Goal: Contribute content: Add original content to the website for others to see

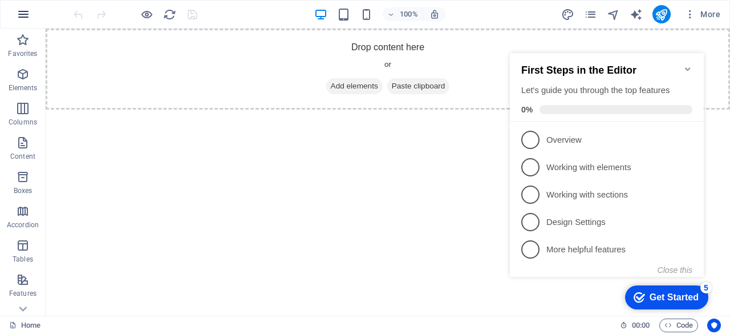
click at [24, 17] on icon "button" at bounding box center [24, 14] width 14 height 14
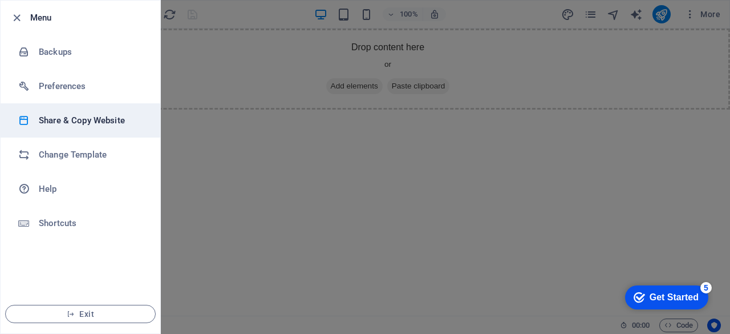
click at [141, 116] on h6 "Share & Copy Website" at bounding box center [91, 120] width 105 height 14
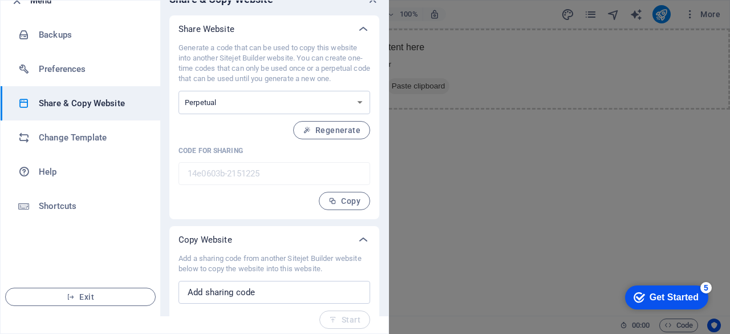
scroll to position [21, 0]
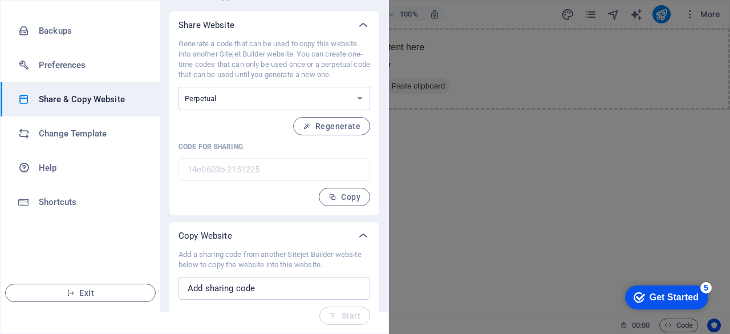
click at [446, 180] on div at bounding box center [365, 167] width 730 height 334
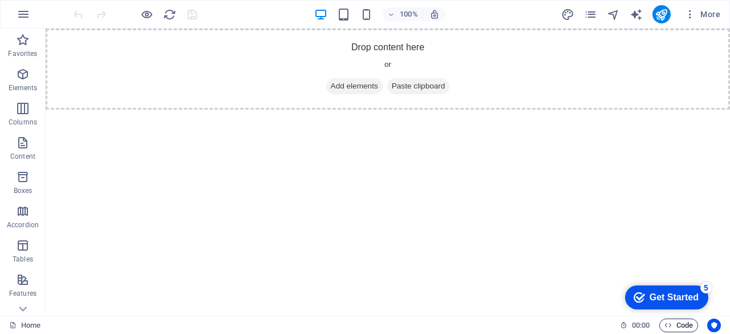
click at [685, 322] on span "Code" at bounding box center [678, 325] width 29 height 14
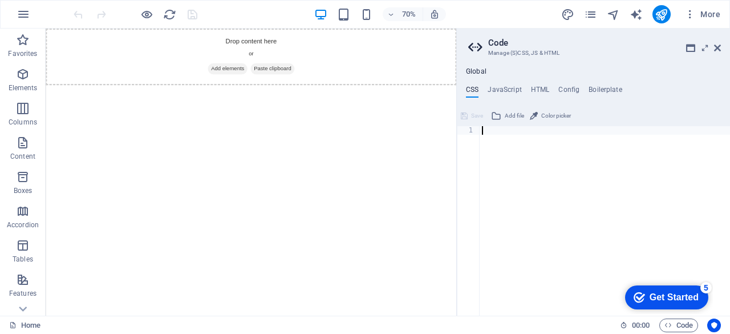
click at [506, 115] on span "Add file" at bounding box center [514, 116] width 19 height 14
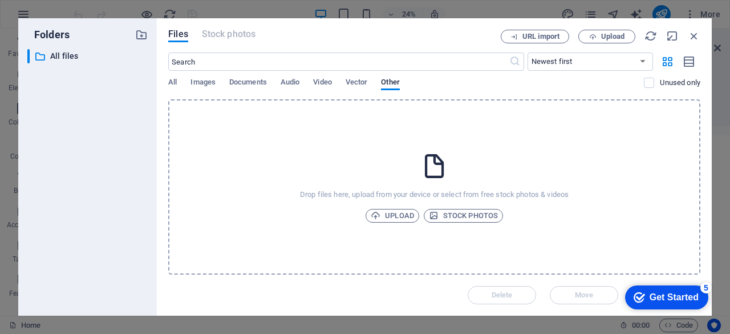
click at [729, 162] on div "Folders ​ All files All files Files Stock photos URL import Upload ​ Newest fir…" at bounding box center [365, 167] width 730 height 334
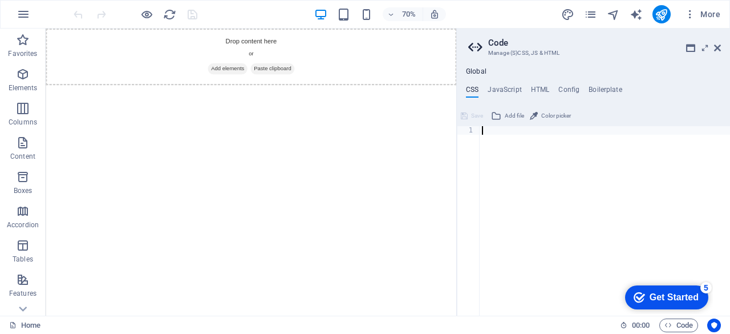
click at [495, 135] on div at bounding box center [605, 229] width 250 height 206
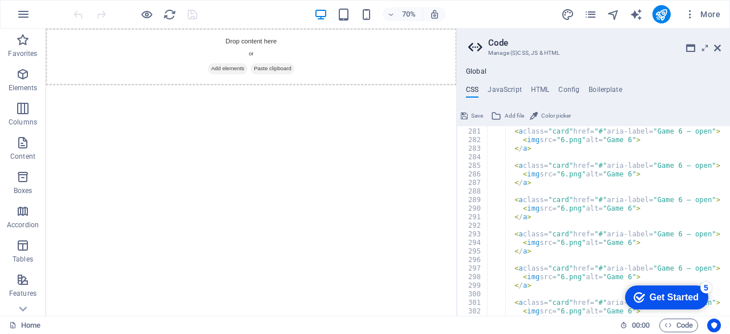
scroll to position [2360, 0]
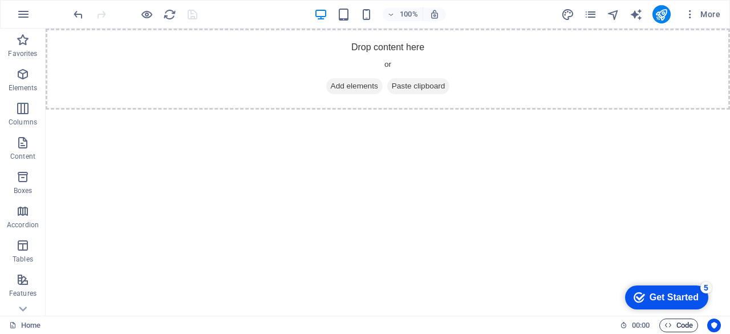
click at [670, 322] on icon "button" at bounding box center [667, 324] width 7 height 7
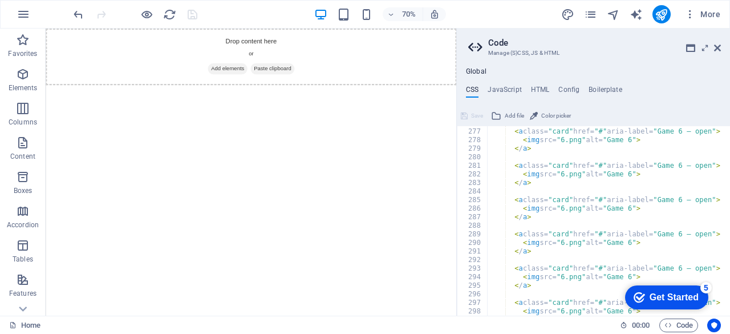
click at [612, 229] on div "< a class= "card" href= "#" aria-label= "Game 6 — open" > < img src= "6.png" al…" at bounding box center [721, 218] width 469 height 198
type textarea "</html>"
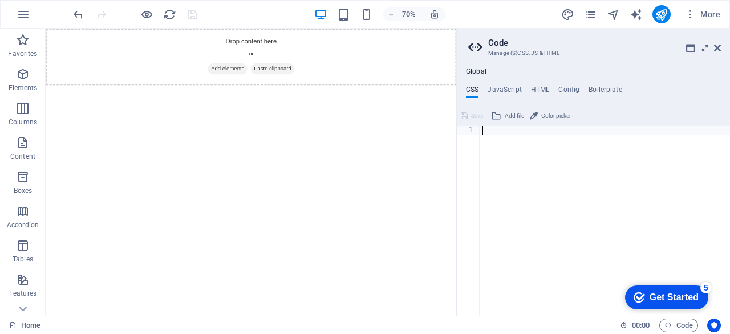
click at [546, 152] on div at bounding box center [605, 225] width 250 height 198
click at [476, 115] on span "Save" at bounding box center [477, 116] width 12 height 14
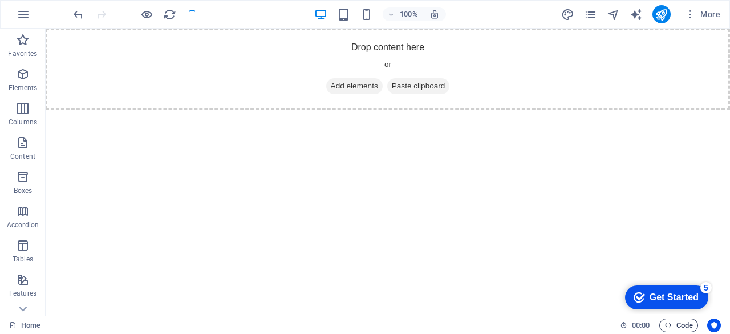
click at [687, 326] on span "Code" at bounding box center [678, 325] width 29 height 14
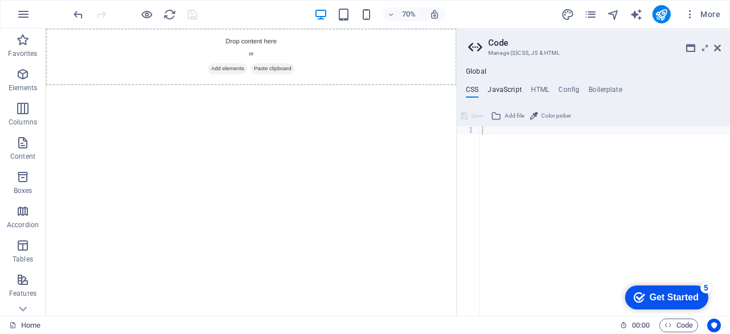
click at [502, 88] on h4 "JavaScript" at bounding box center [505, 92] width 34 height 13
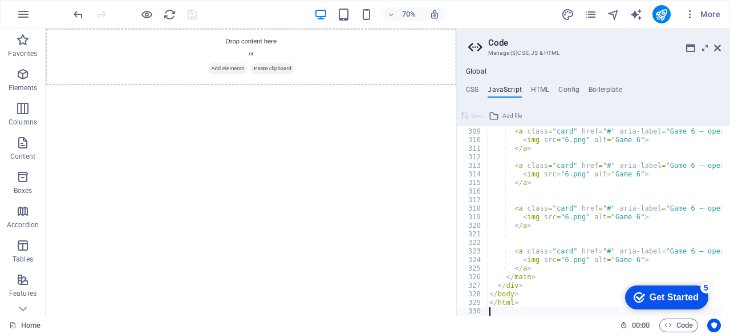
scroll to position [2633, 0]
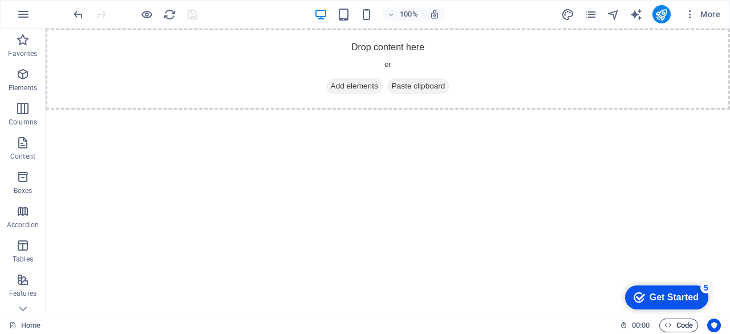
click at [672, 325] on span "Code" at bounding box center [678, 325] width 29 height 14
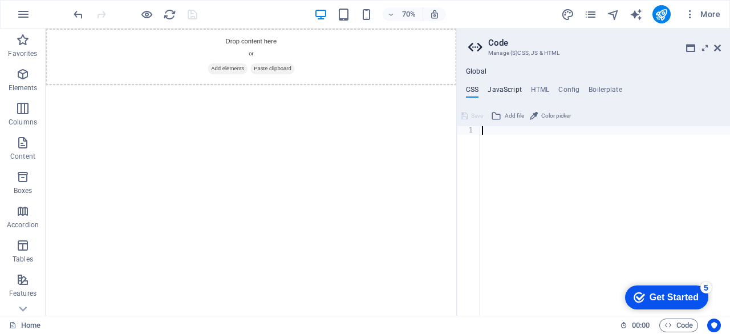
click at [507, 87] on h4 "JavaScript" at bounding box center [505, 92] width 34 height 13
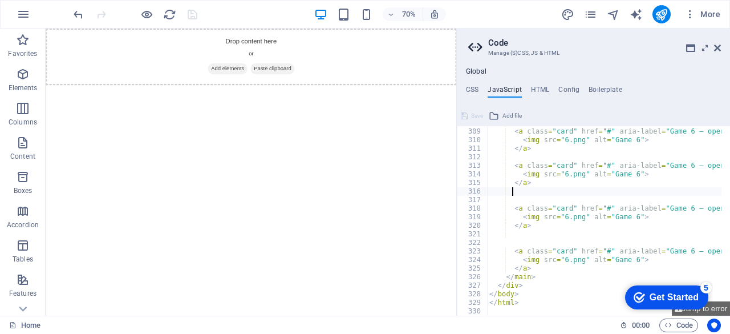
click at [544, 188] on div "< a class = "card" href = "#" aria-label = "Game 6 — open" > < img src = "6.png…" at bounding box center [721, 218] width 469 height 198
type textarea "</html>"
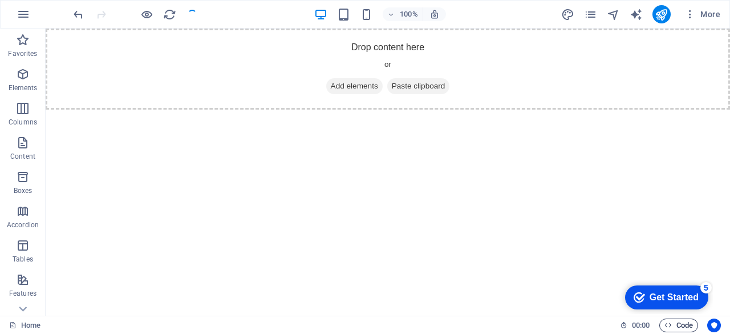
click at [677, 322] on span "Code" at bounding box center [678, 325] width 29 height 14
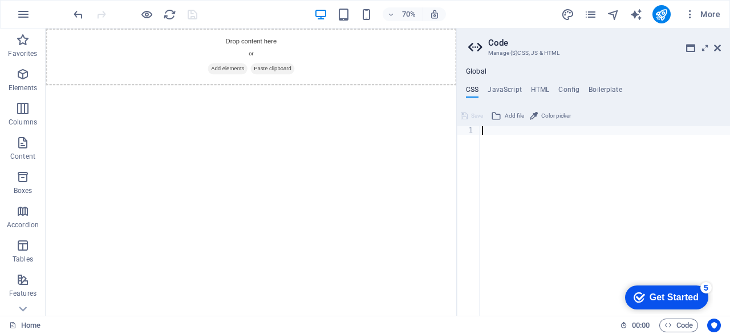
drag, startPoint x: 544, startPoint y: 85, endPoint x: 578, endPoint y: 26, distance: 68.0
click at [553, 68] on div "Global CSS JavaScript HTML Config Boilerplate 1 ההההההההההההההההההההההההההההההה…" at bounding box center [593, 191] width 273 height 248
click at [538, 98] on div "CSS JavaScript HTML Config Boilerplate 1 הההההההההההההההההההההההההההההההההההההה…" at bounding box center [593, 201] width 273 height 230
click at [533, 95] on h4 "HTML" at bounding box center [540, 92] width 19 height 13
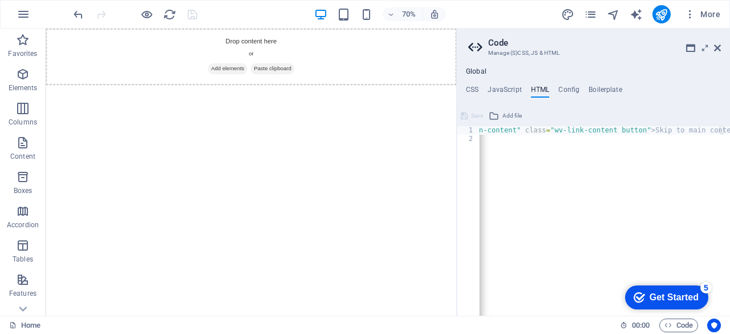
scroll to position [0, 0]
click at [559, 142] on div "< a href = "#main-content" class = "wv-link-content button" > Skip to main cont…" at bounding box center [634, 225] width 308 height 198
type textarea "{{content}}"
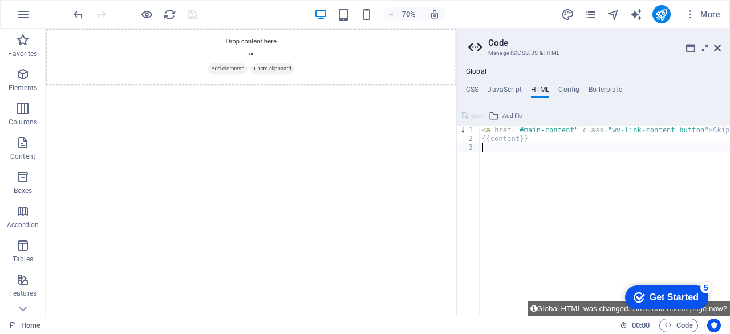
paste textarea "<a href="#main-content" class="wv-link-content button">Skip to main content</a>"
type textarea "<a href="#main-content" class="wv-link-content button">Skip to main content</a>"
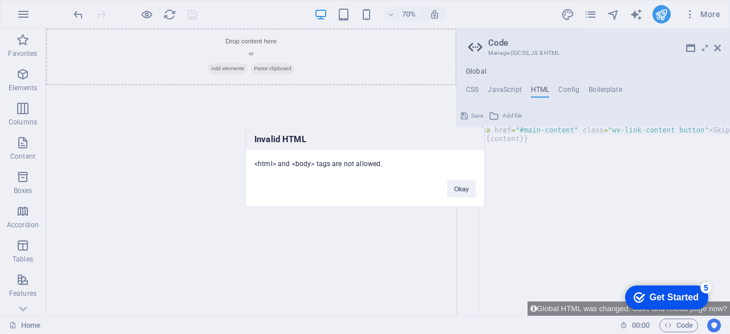
click at [454, 199] on div "Invalid HTML <html> and <body> tags are not allowed. Okay" at bounding box center [364, 166] width 239 height 79
click at [462, 194] on button "Okay" at bounding box center [461, 188] width 29 height 17
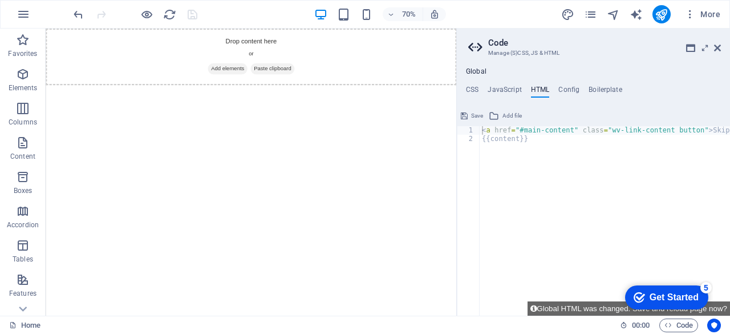
type textarea "{{content}}"
click at [482, 145] on div "< a href = "#main-content" class = "wv-link-content button" > Skip to main cont…" at bounding box center [634, 225] width 308 height 198
click at [718, 46] on icon at bounding box center [717, 47] width 7 height 9
